Goal: Task Accomplishment & Management: Manage account settings

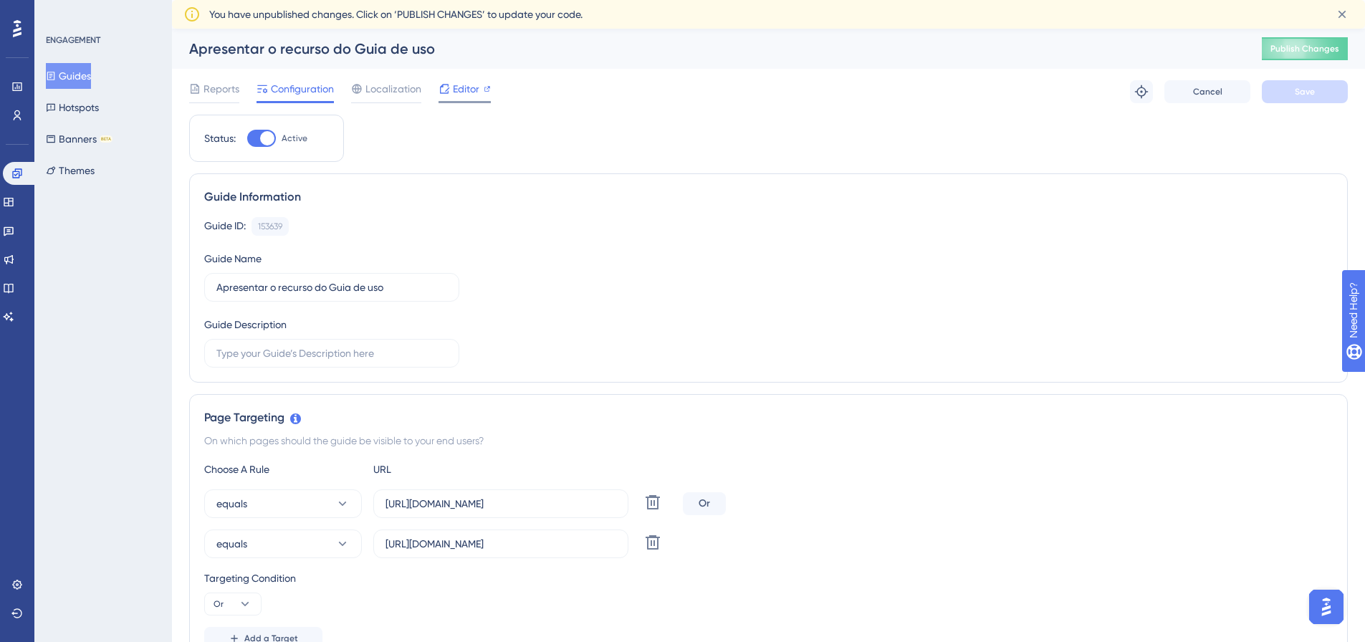
click at [460, 85] on span "Editor" at bounding box center [466, 88] width 27 height 17
click at [1288, 45] on span "Publish Changes" at bounding box center [1304, 48] width 69 height 11
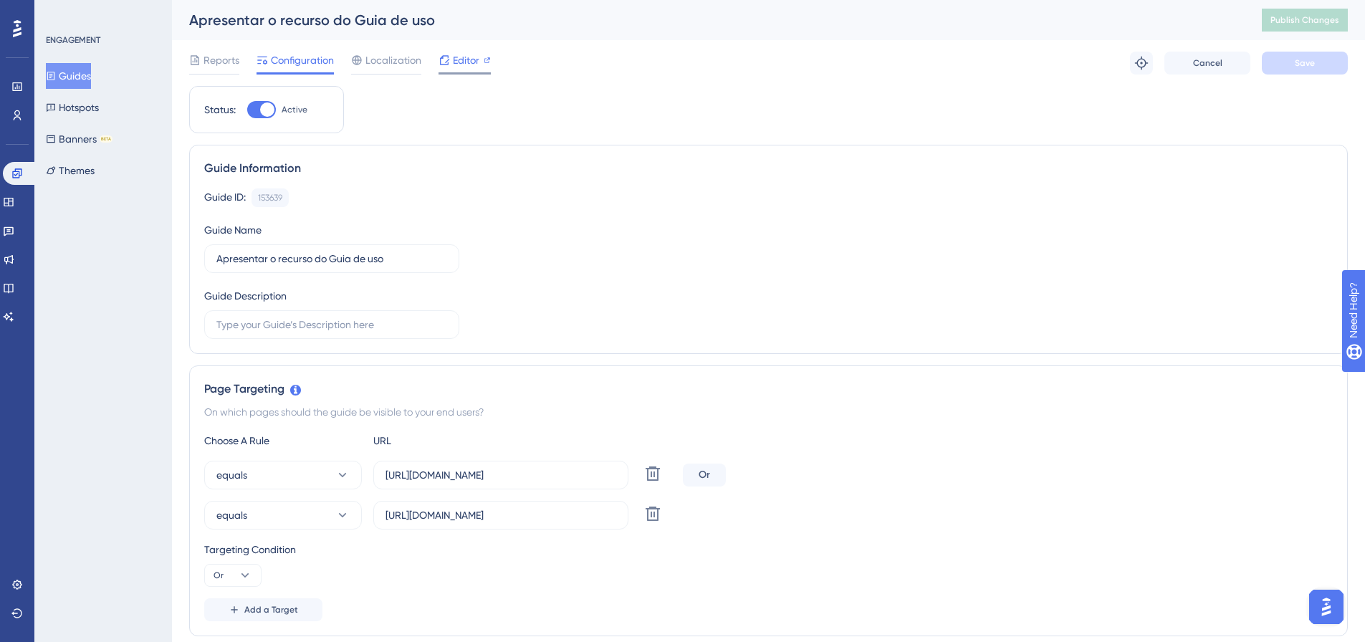
click at [469, 59] on span "Editor" at bounding box center [466, 60] width 27 height 17
click at [16, 176] on icon at bounding box center [16, 173] width 11 height 11
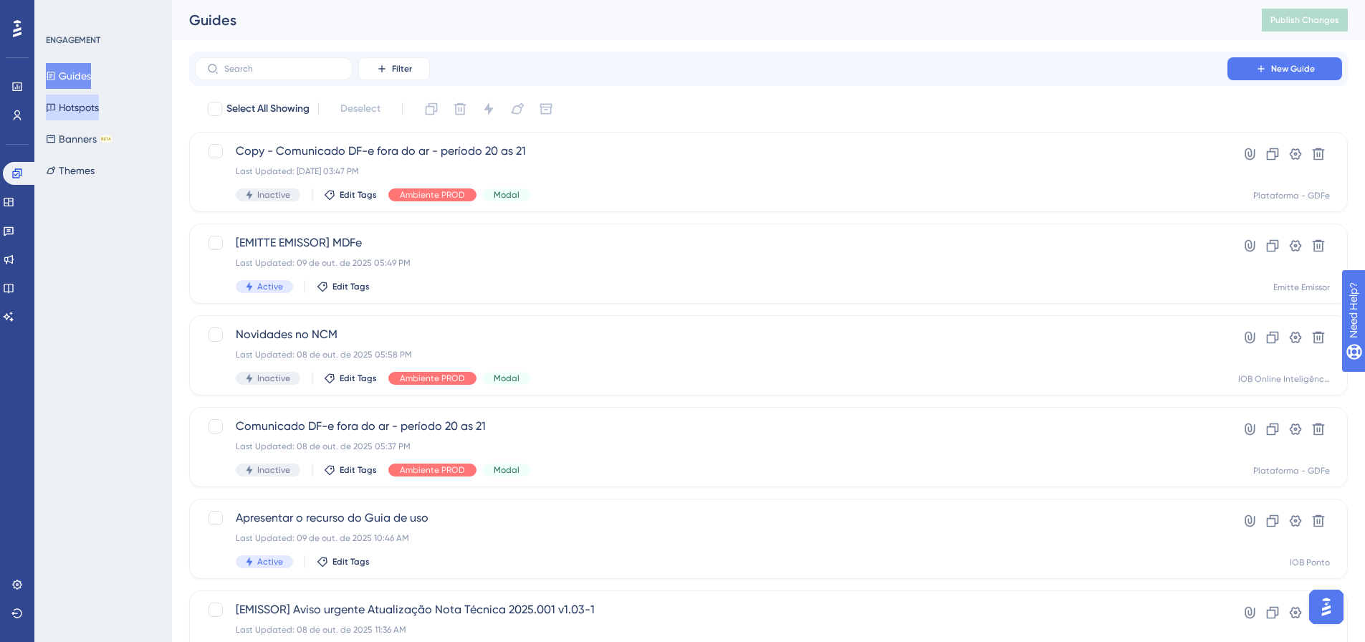
click at [87, 105] on button "Hotspots" at bounding box center [72, 108] width 53 height 26
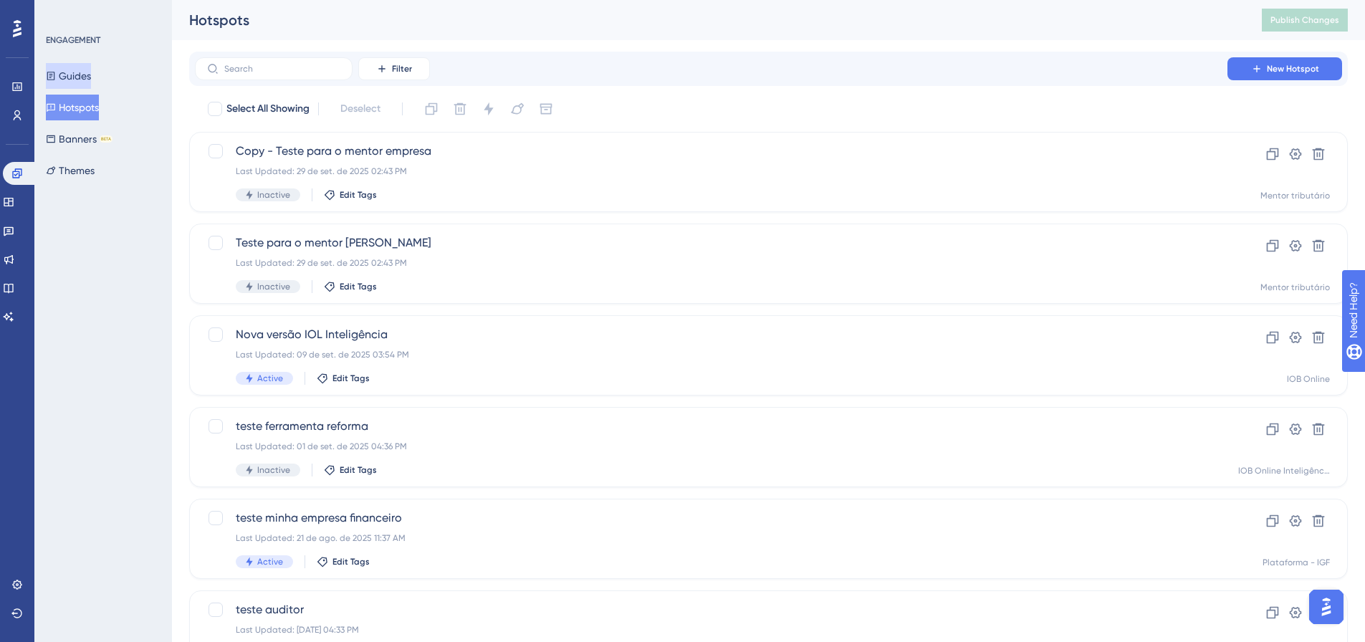
click at [91, 69] on button "Guides" at bounding box center [68, 76] width 45 height 26
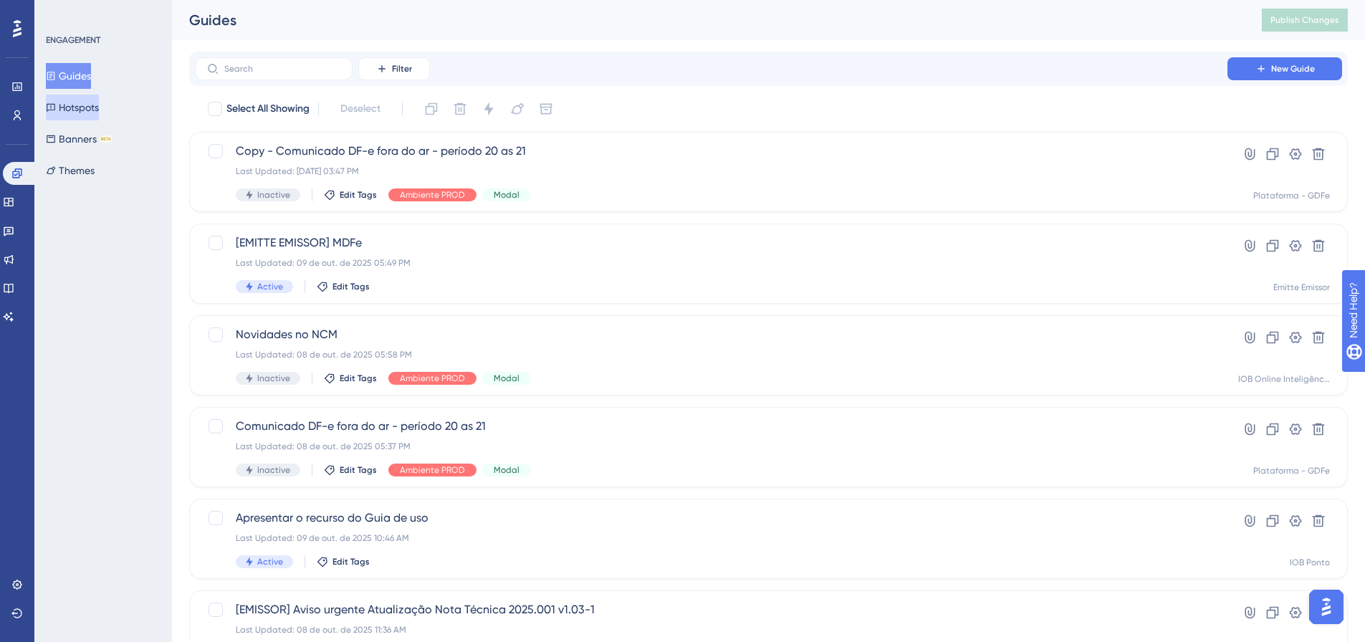
click at [91, 110] on button "Hotspots" at bounding box center [72, 108] width 53 height 26
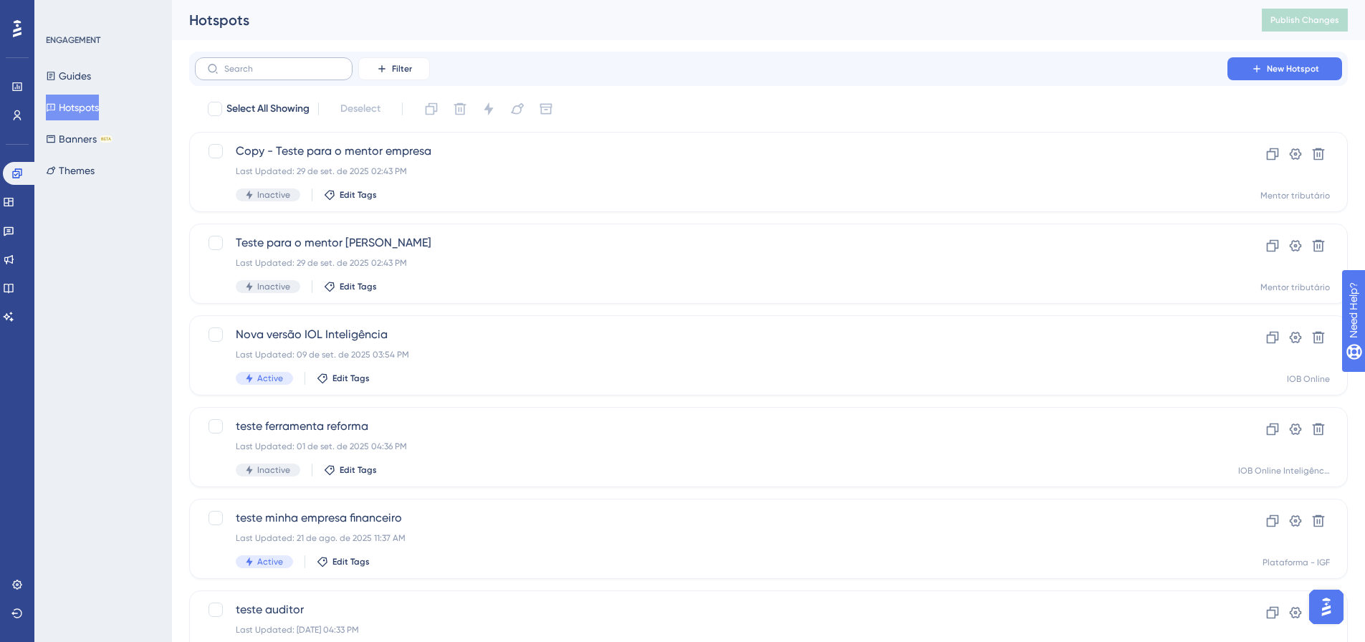
click at [321, 75] on label at bounding box center [274, 68] width 158 height 23
click at [321, 74] on input "text" at bounding box center [282, 69] width 116 height 10
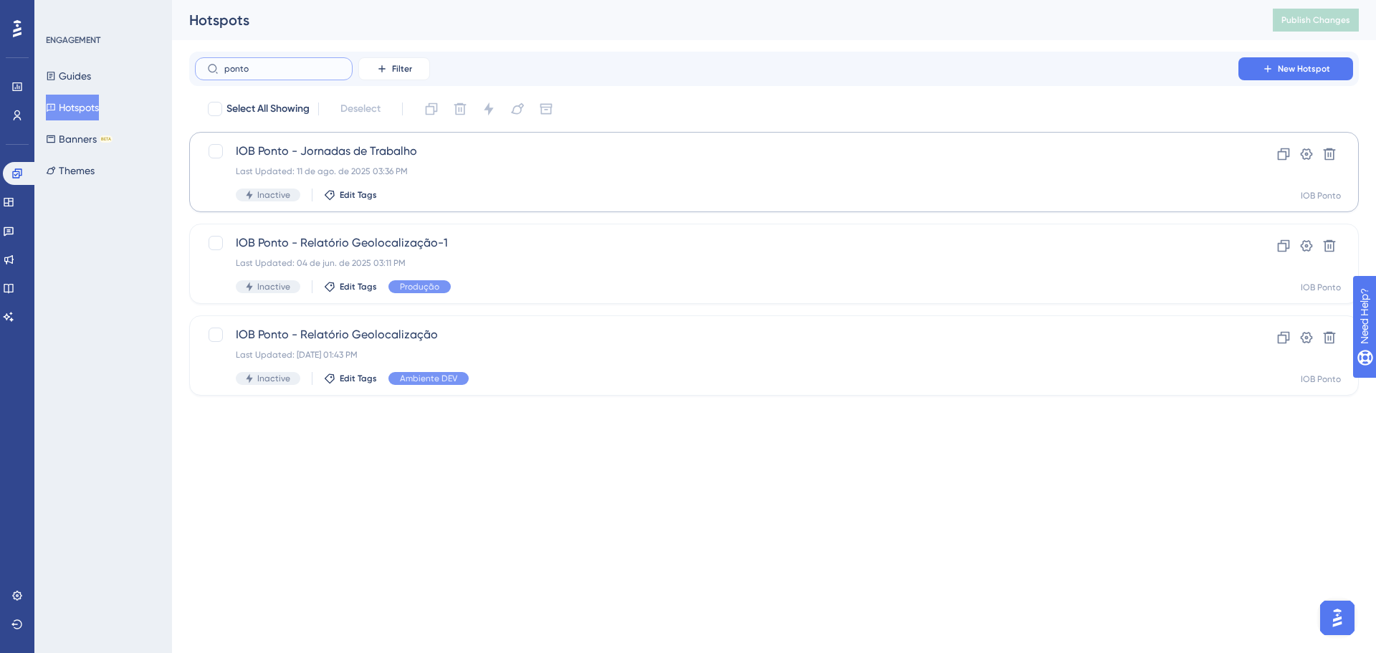
type input "ponto"
click at [382, 147] on span "IOB Ponto - Jornadas de Trabalho" at bounding box center [716, 151] width 961 height 17
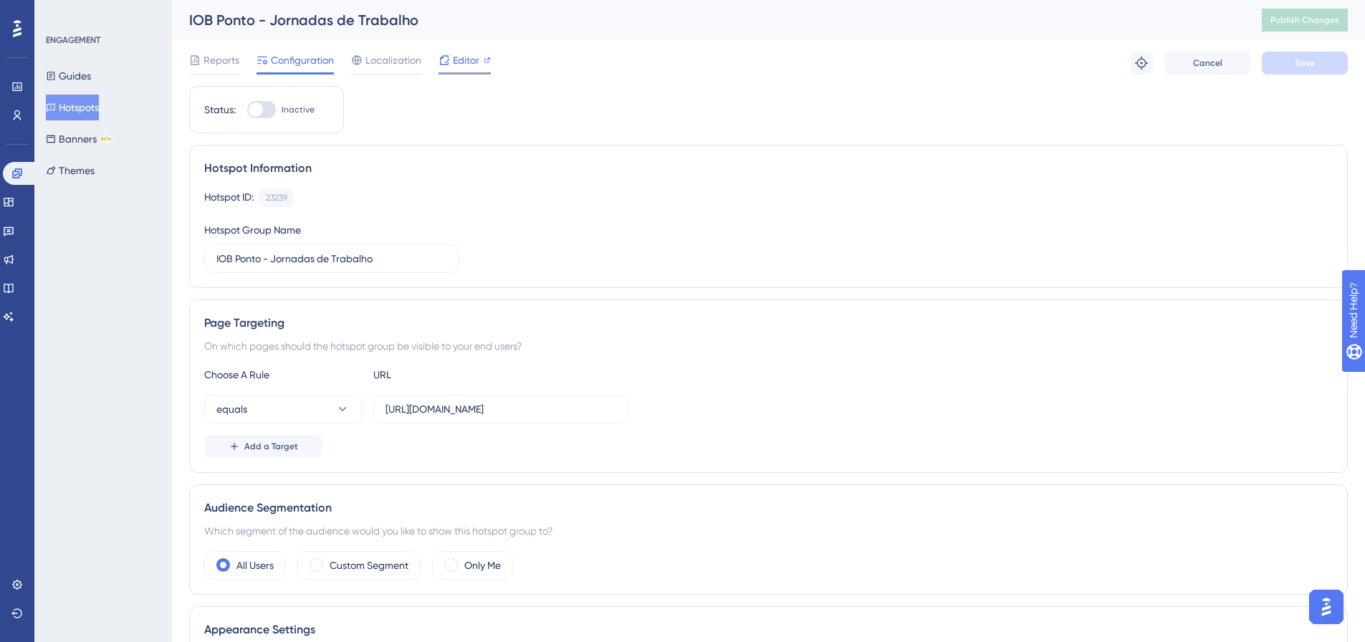
click at [446, 60] on icon at bounding box center [443, 59] width 11 height 11
click at [11, 112] on icon at bounding box center [16, 115] width 11 height 11
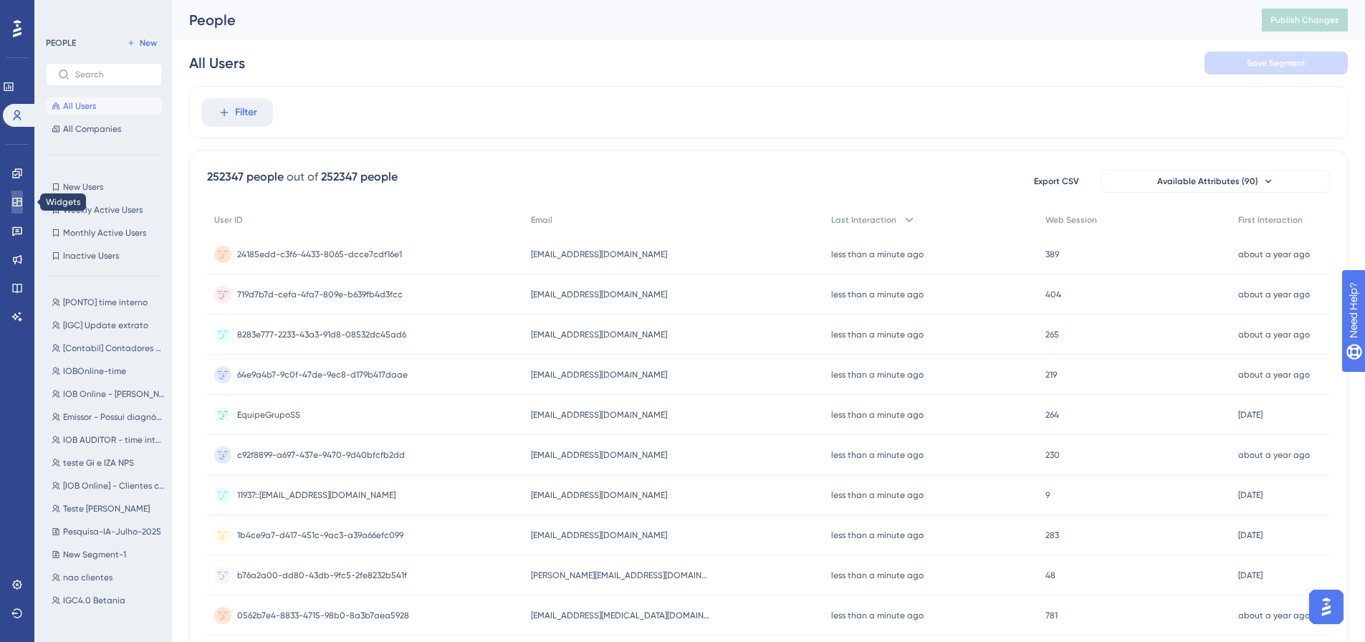
click at [11, 202] on icon at bounding box center [16, 201] width 11 height 11
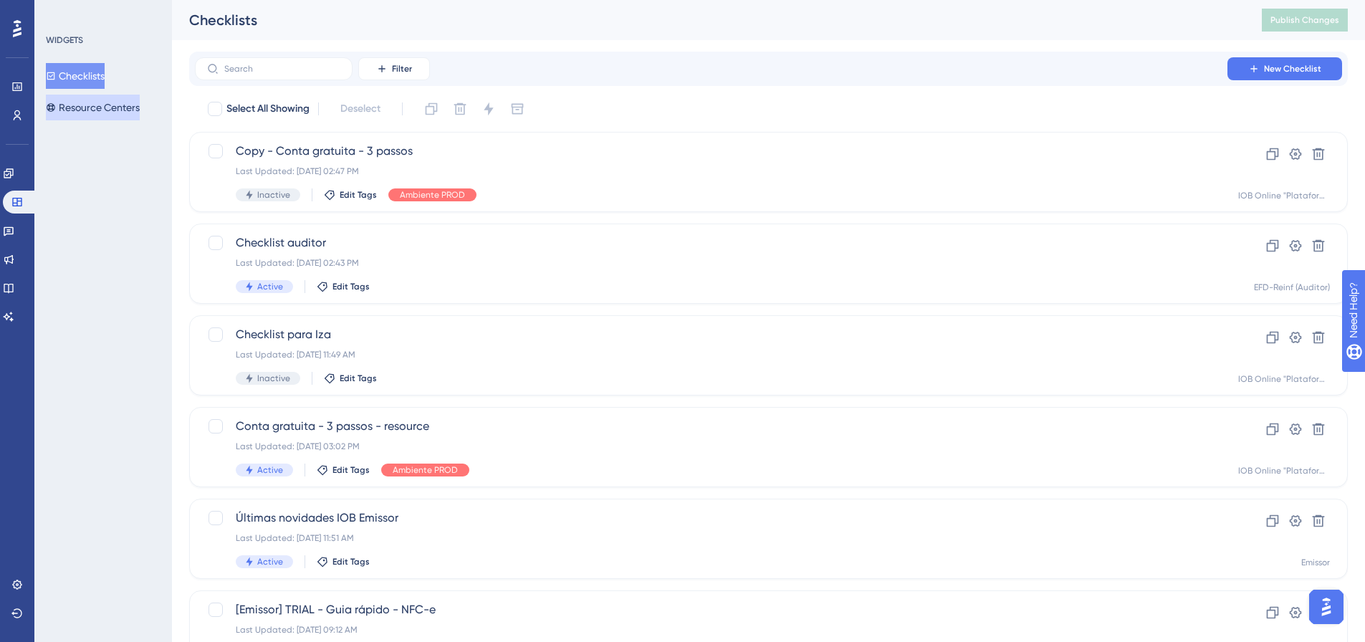
click at [89, 102] on button "Resource Centers" at bounding box center [93, 108] width 94 height 26
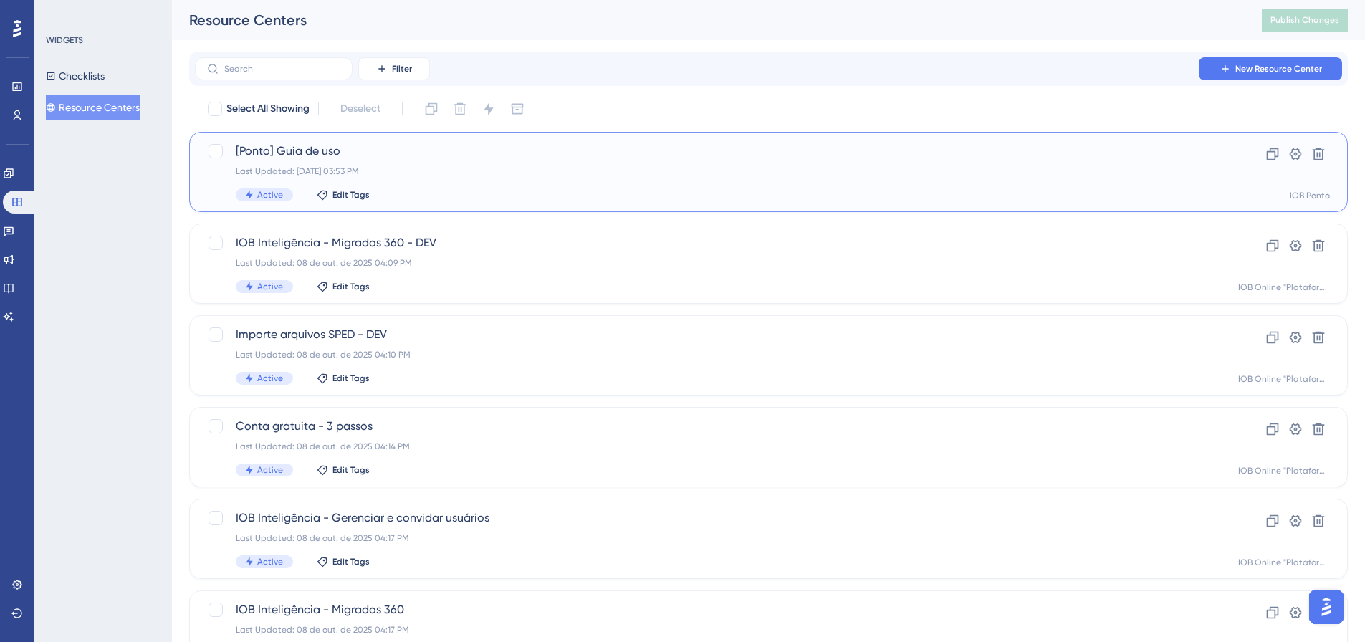
click at [482, 155] on span "[Ponto] Guia de uso" at bounding box center [711, 151] width 951 height 17
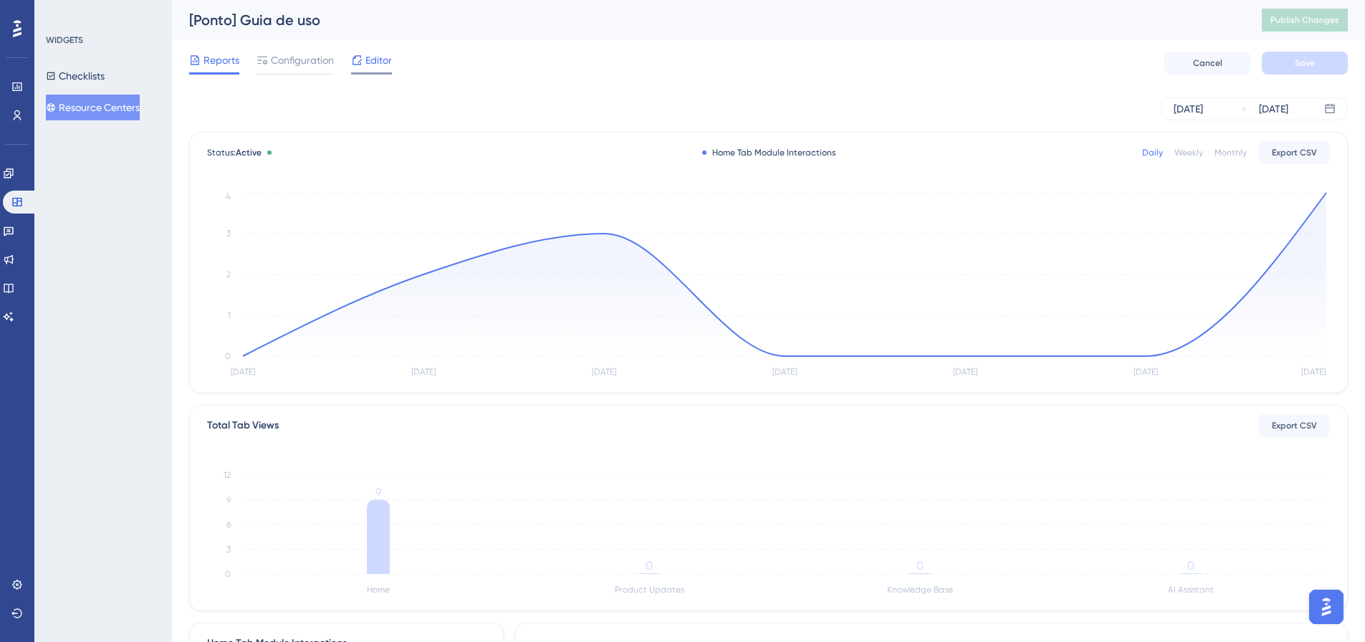
click at [380, 64] on span "Editor" at bounding box center [378, 60] width 27 height 17
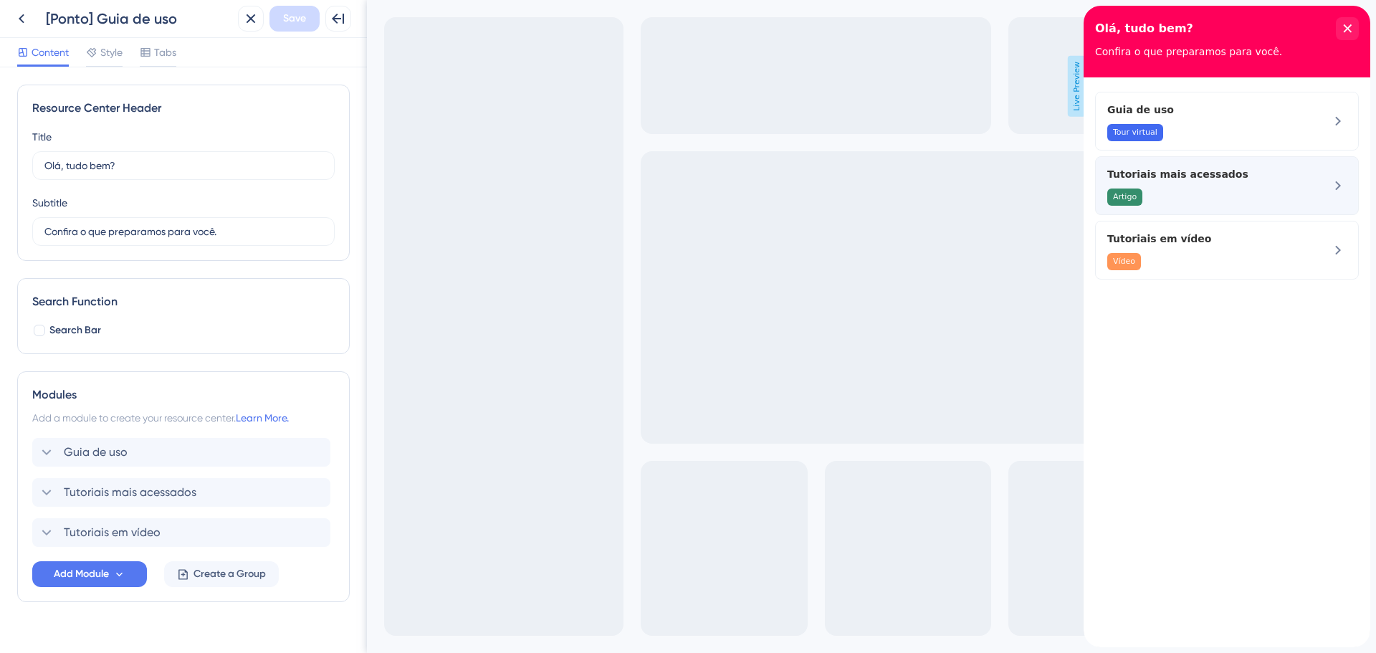
click at [1214, 178] on span "Tutoriais mais acessados" at bounding box center [1191, 174] width 168 height 17
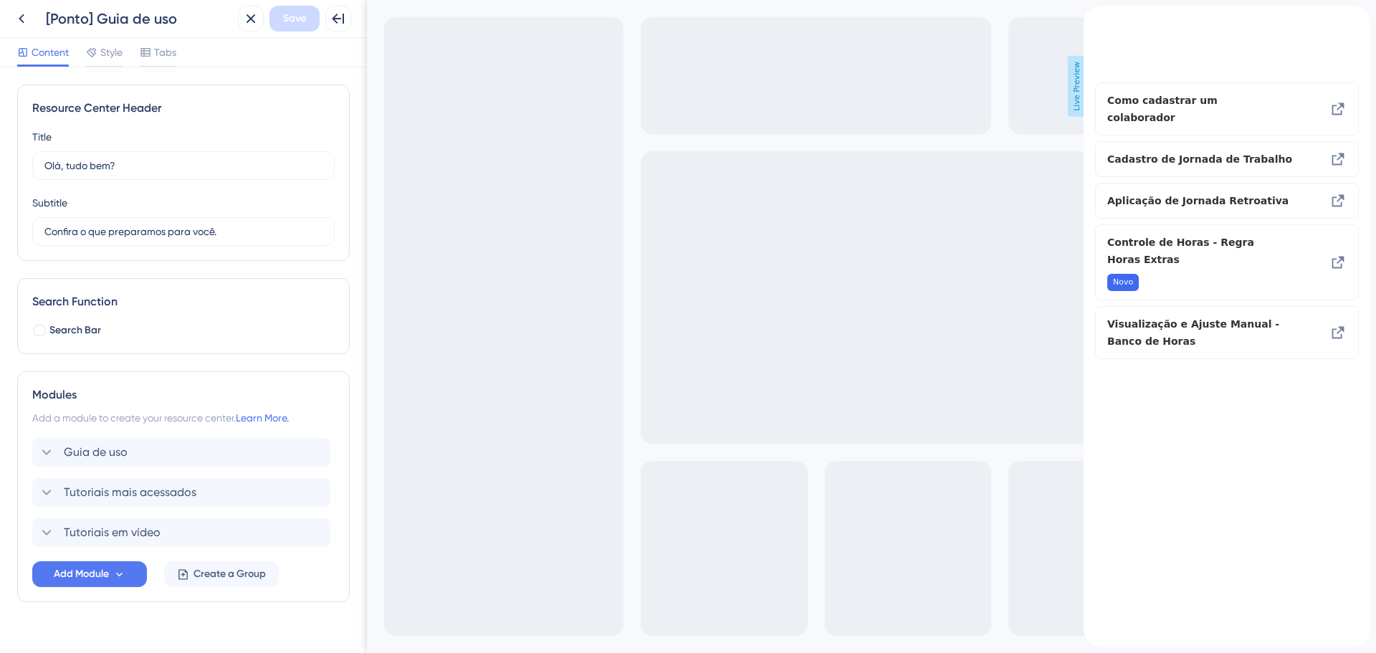
click at [1095, 17] on icon "back to header" at bounding box center [1088, 11] width 11 height 11
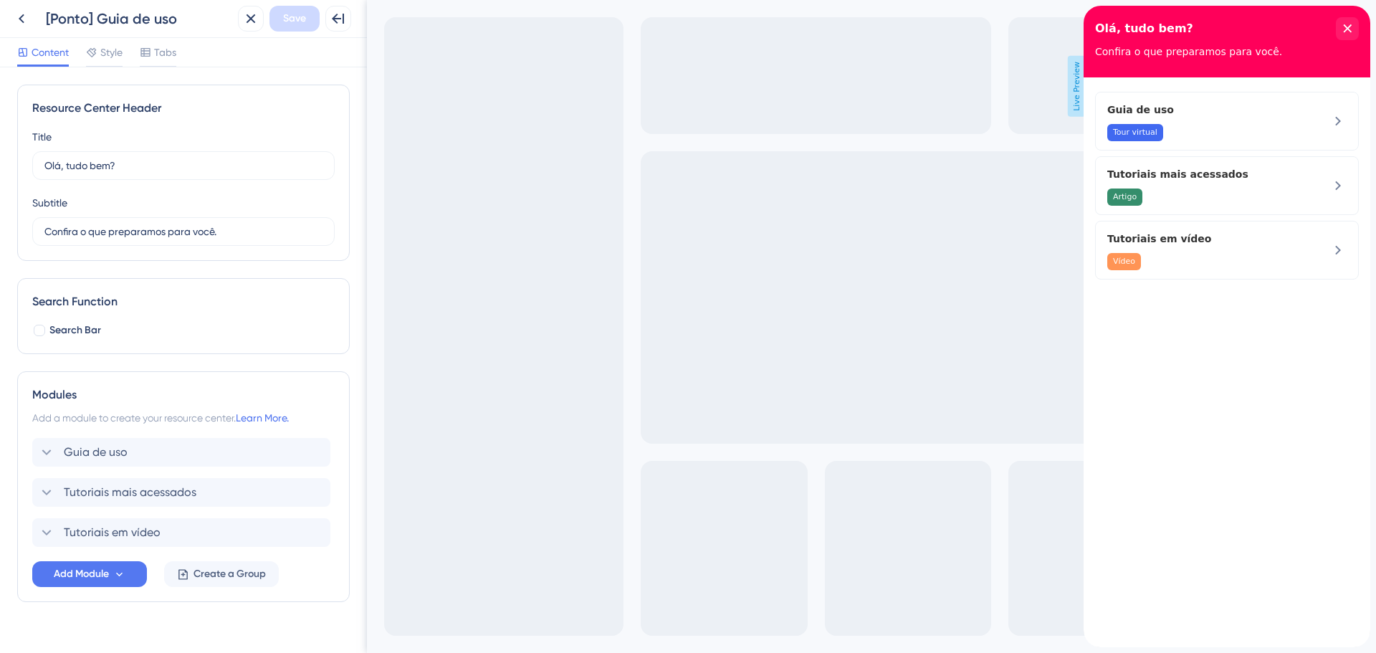
click at [68, 600] on div "Modules Add a module to create your resource center. Learn More. Guia de uso Tu…" at bounding box center [183, 486] width 332 height 231
click at [24, 18] on icon at bounding box center [21, 18] width 17 height 17
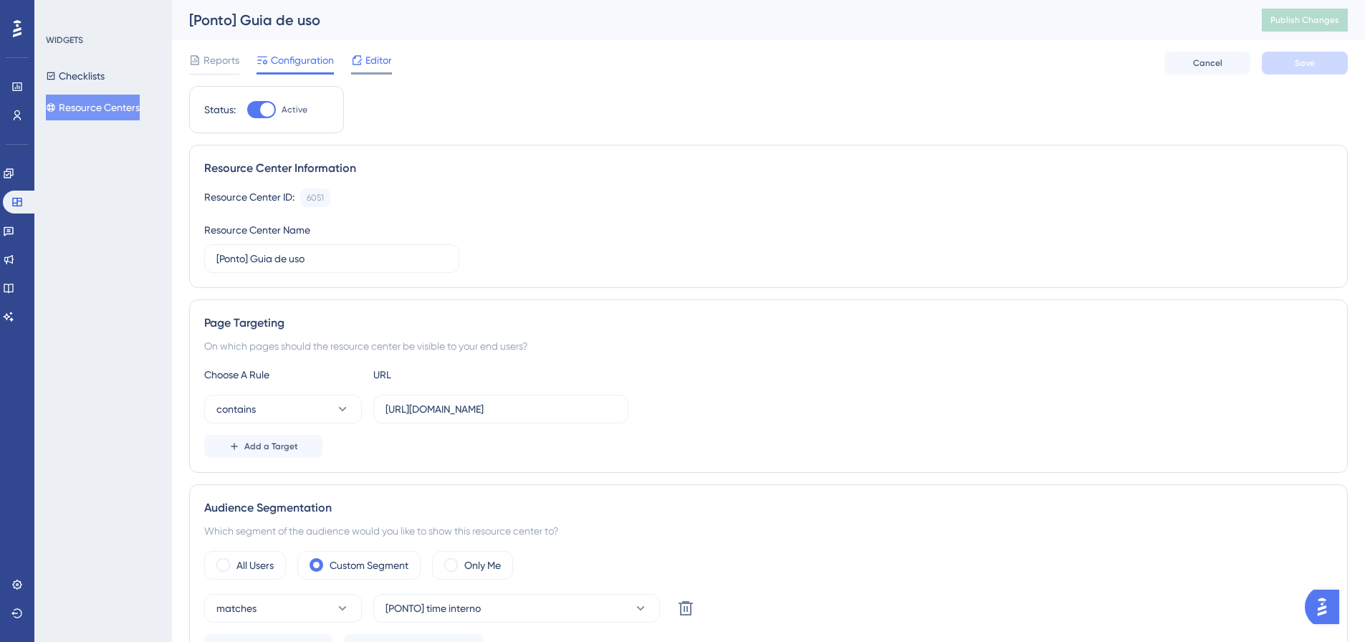
click at [378, 58] on span "Editor" at bounding box center [378, 60] width 27 height 17
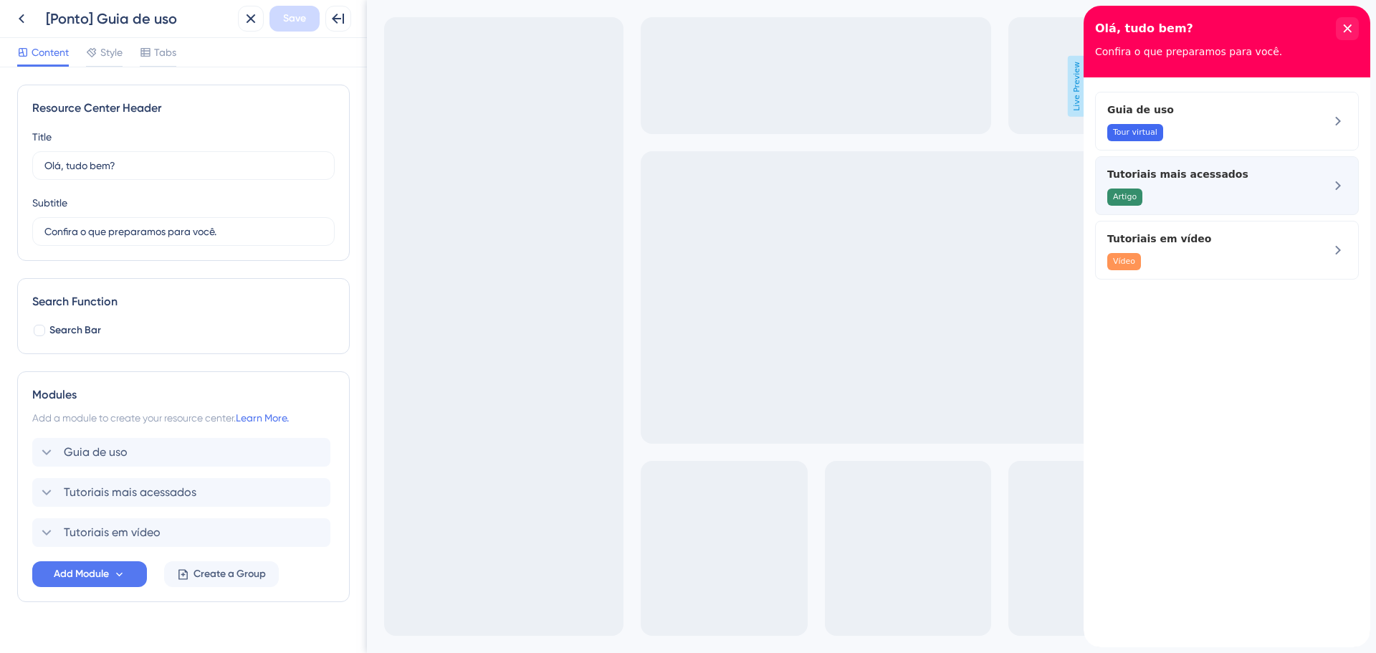
click at [1210, 186] on div "Tutoriais mais acessados Artigo" at bounding box center [1202, 186] width 191 height 40
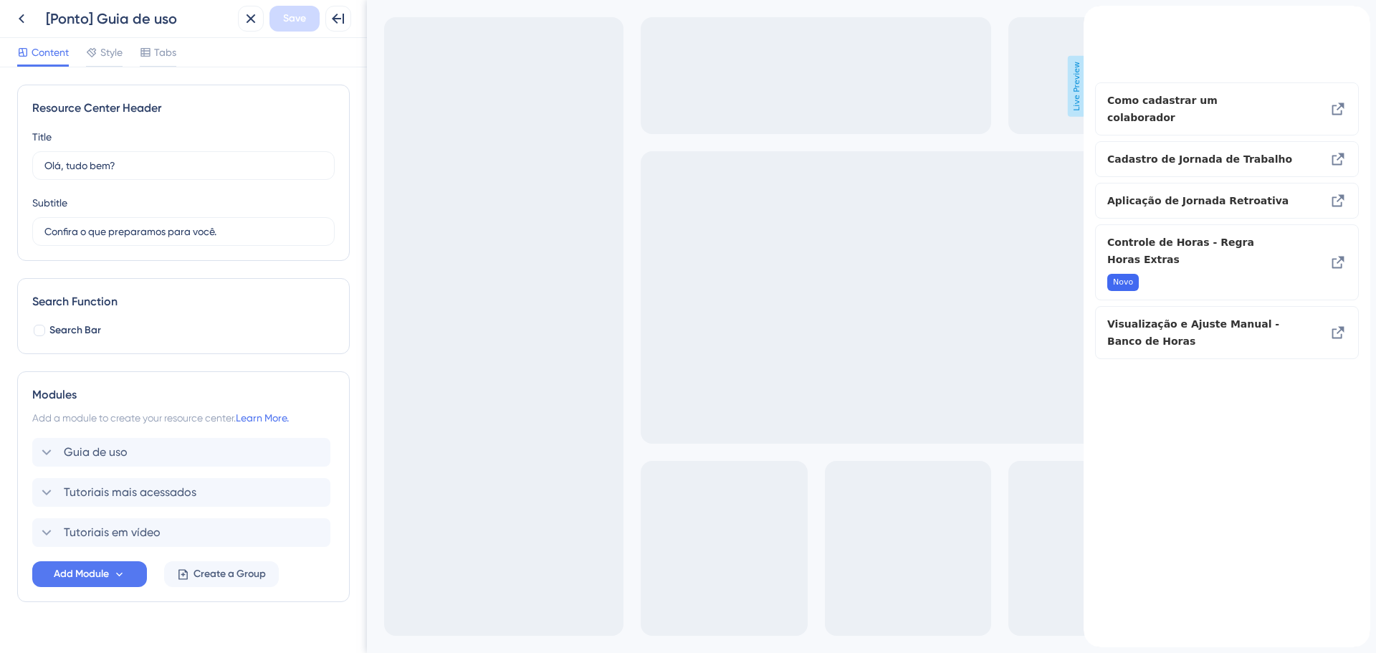
click at [1095, 20] on div "back to header" at bounding box center [1094, 13] width 23 height 14
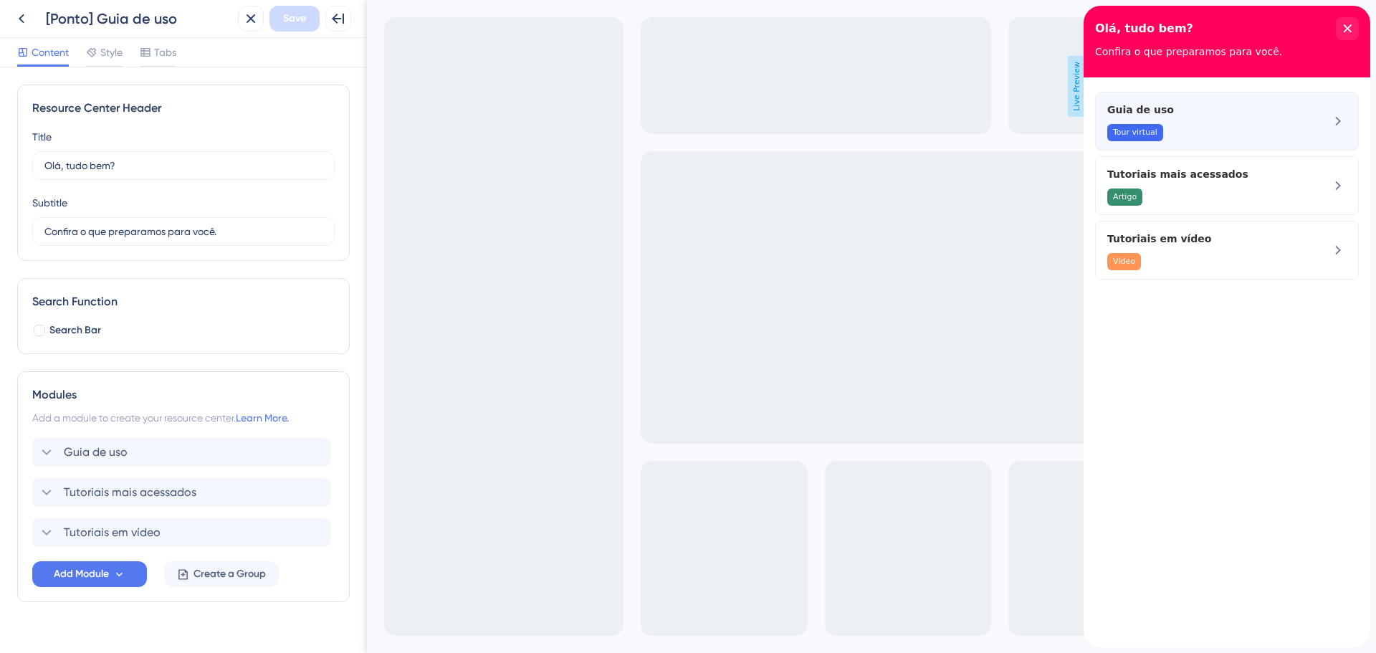
click at [1161, 133] on div "Tour virtual" at bounding box center [1202, 132] width 191 height 17
click at [1198, 117] on span "Guia de uso" at bounding box center [1202, 109] width 191 height 17
click at [94, 459] on span "Guia de uso" at bounding box center [96, 451] width 64 height 17
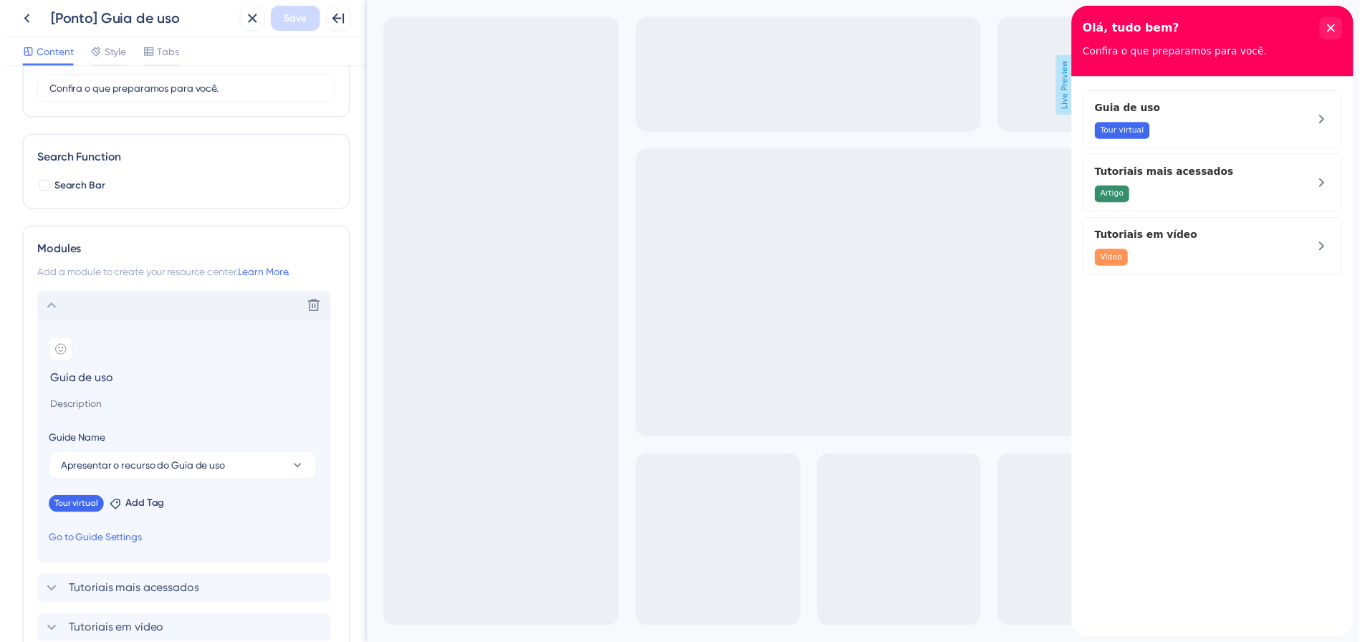
scroll to position [143, 0]
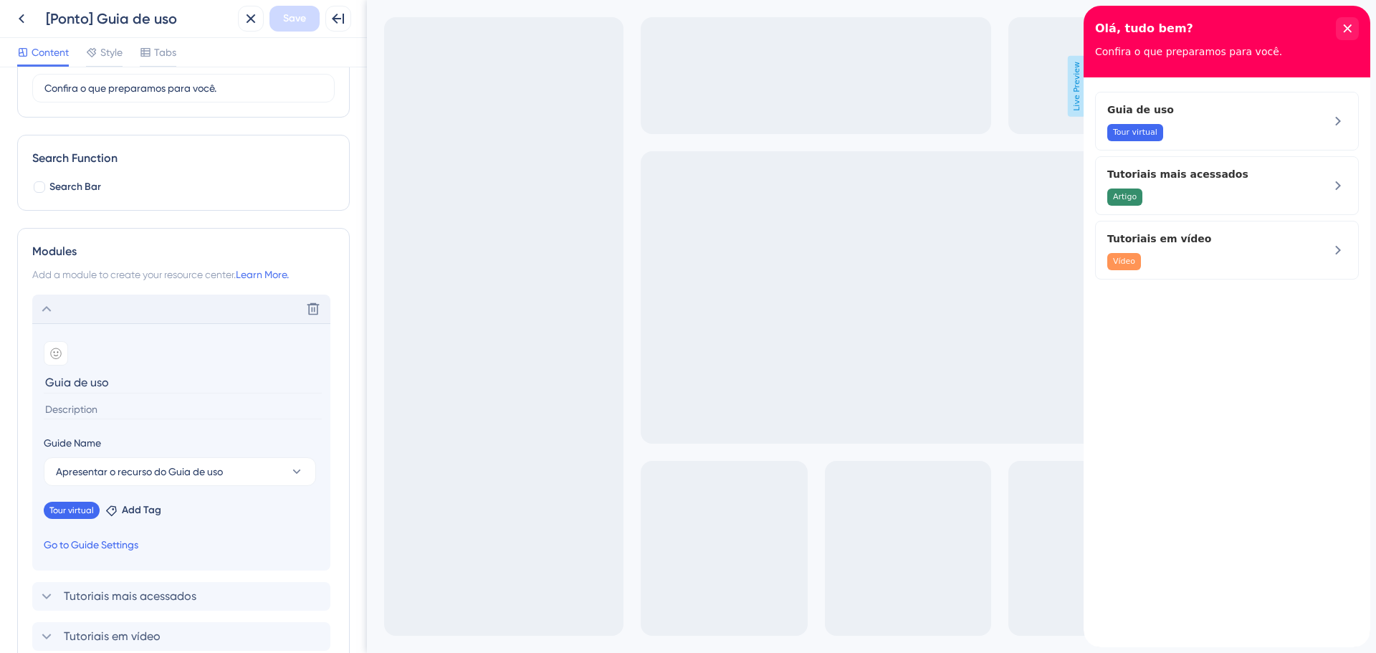
click at [90, 547] on link "Go to Guide Settings" at bounding box center [91, 544] width 95 height 17
